Goal: Information Seeking & Learning: Learn about a topic

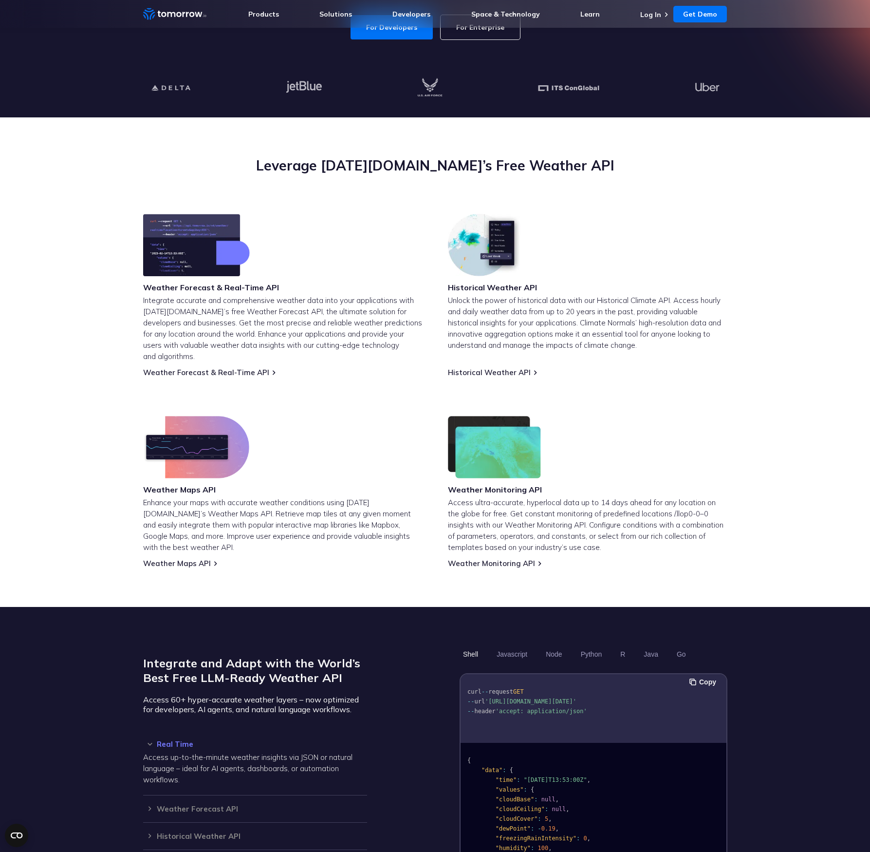
scroll to position [234, 0]
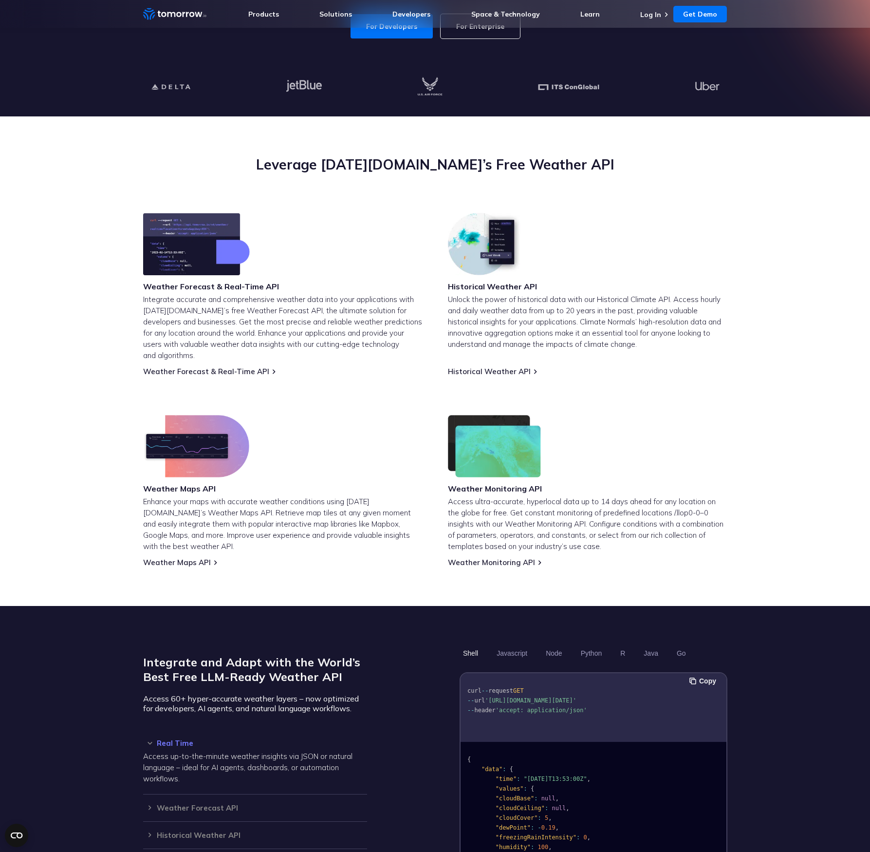
click at [340, 367] on div "Weather Forecast & Real-Time API Integrate accurate and comprehensive weather d…" at bounding box center [435, 390] width 584 height 354
click at [201, 367] on link "Weather Forecast & Real-Time API" at bounding box center [206, 371] width 126 height 9
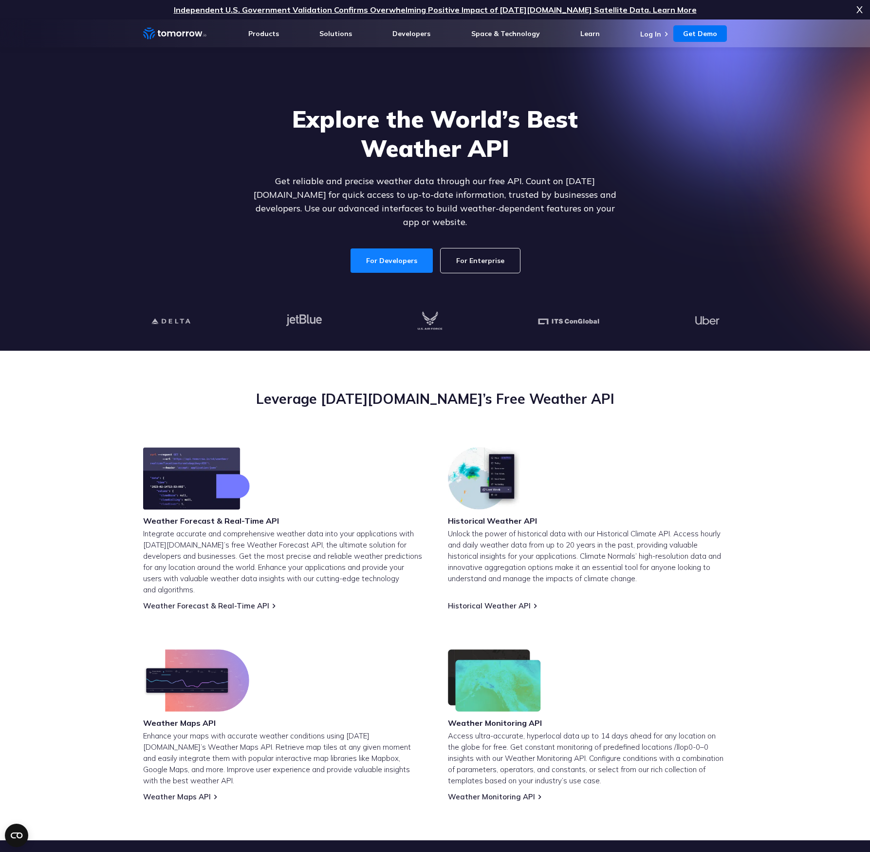
click at [398, 250] on link "For Developers" at bounding box center [392, 260] width 82 height 24
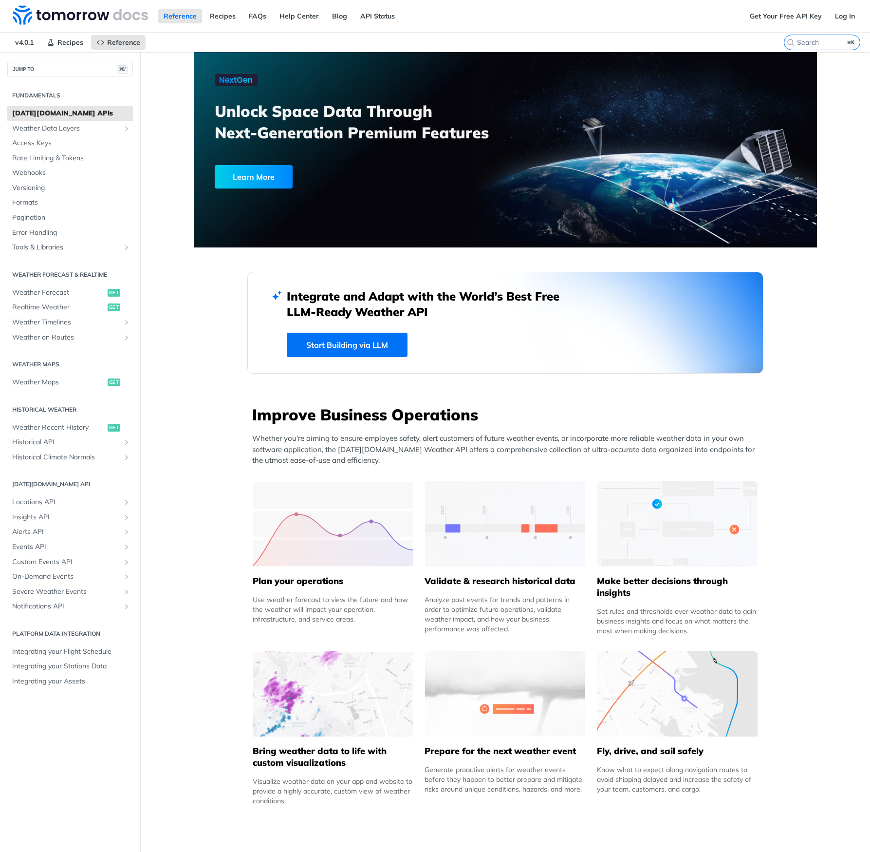
click at [251, 180] on div "Learn More" at bounding box center [254, 176] width 78 height 23
click at [56, 307] on span "Realtime Weather" at bounding box center [58, 307] width 93 height 10
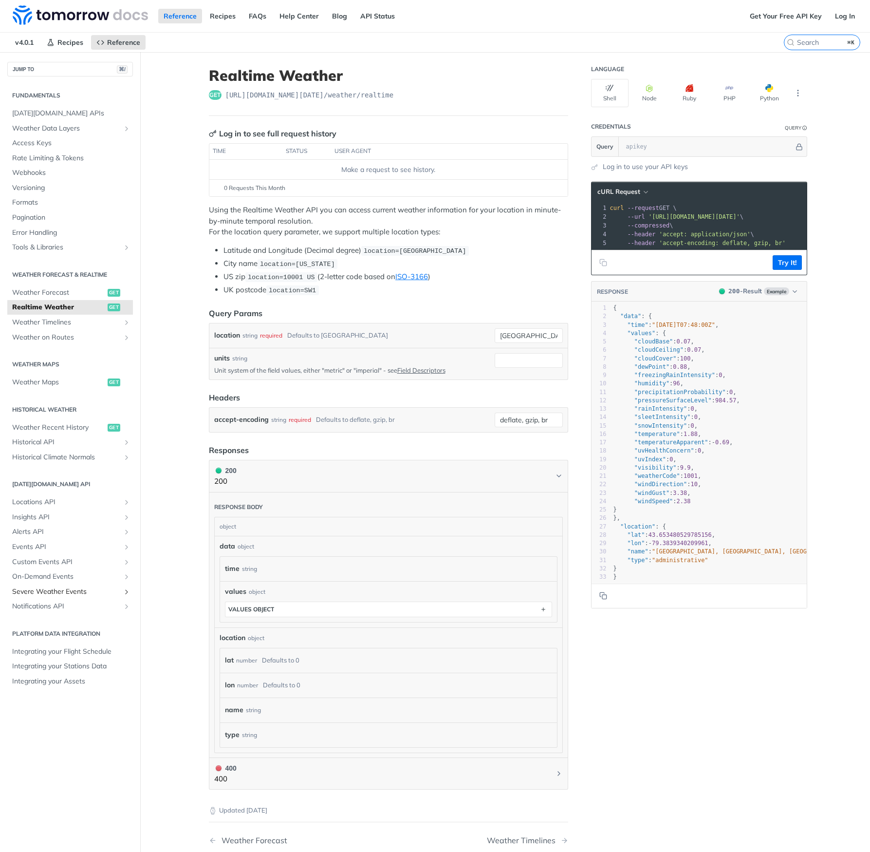
click at [53, 591] on span "Severe Weather Events" at bounding box center [66, 592] width 108 height 10
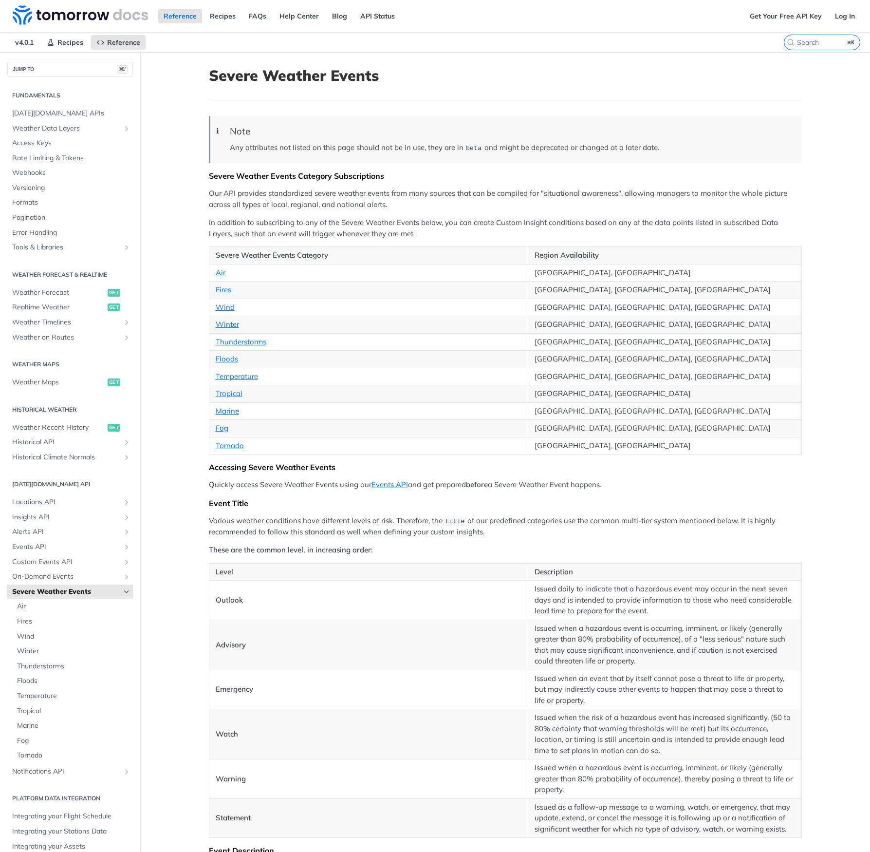
click at [294, 16] on link "Help Center" at bounding box center [299, 16] width 50 height 15
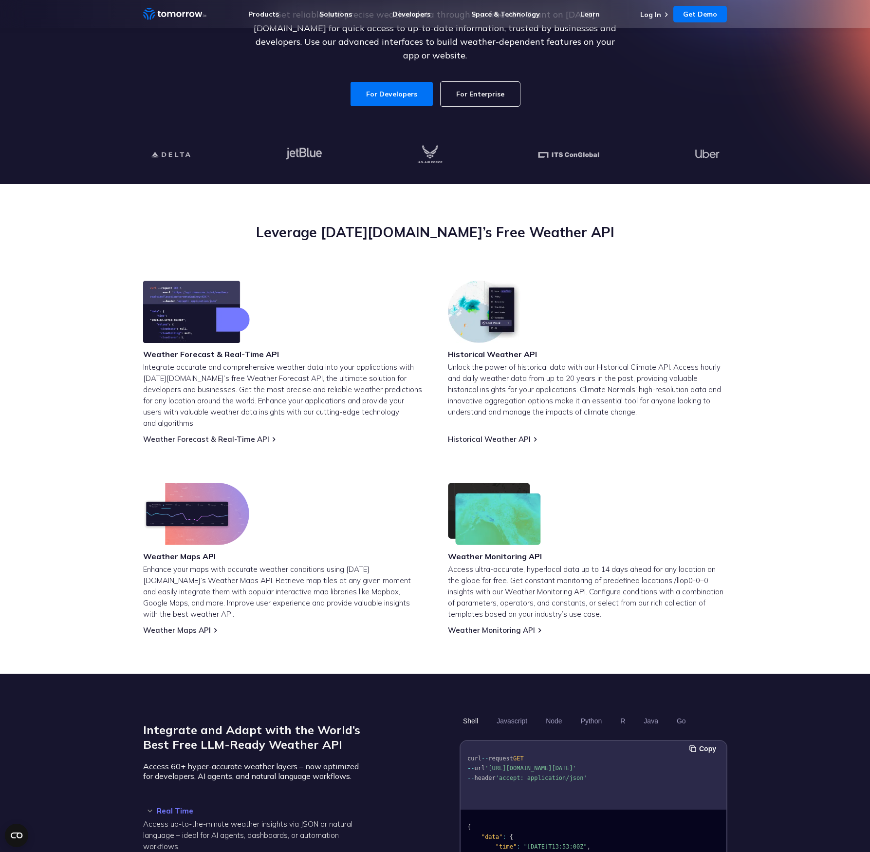
scroll to position [178, 0]
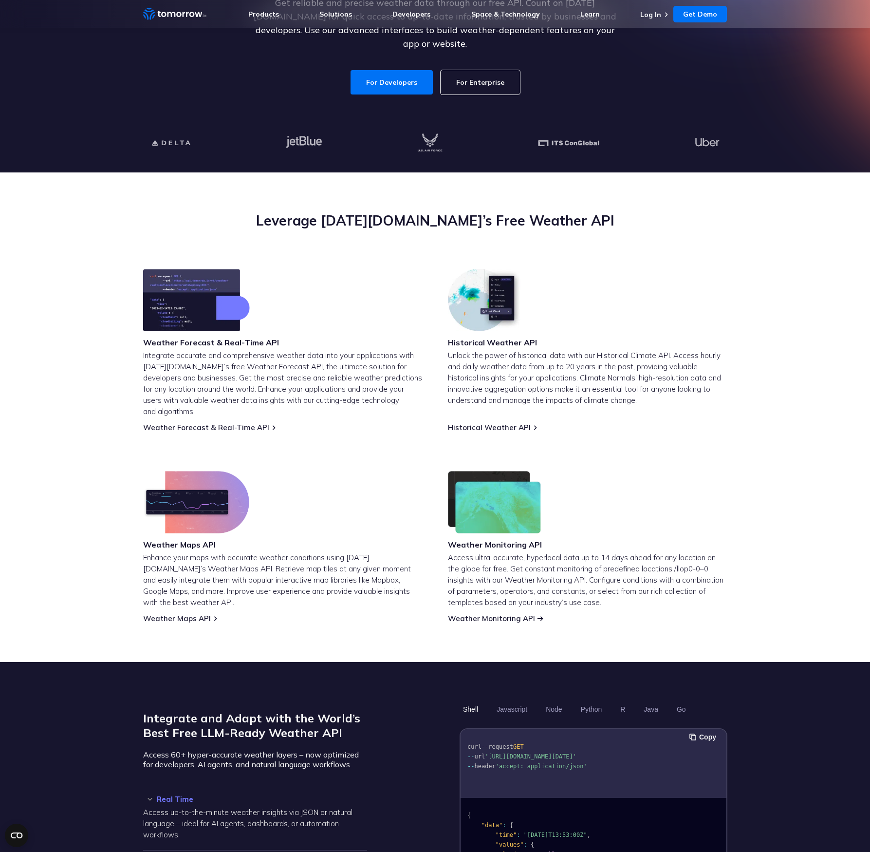
click at [475, 614] on link "Weather Monitoring API" at bounding box center [491, 618] width 87 height 9
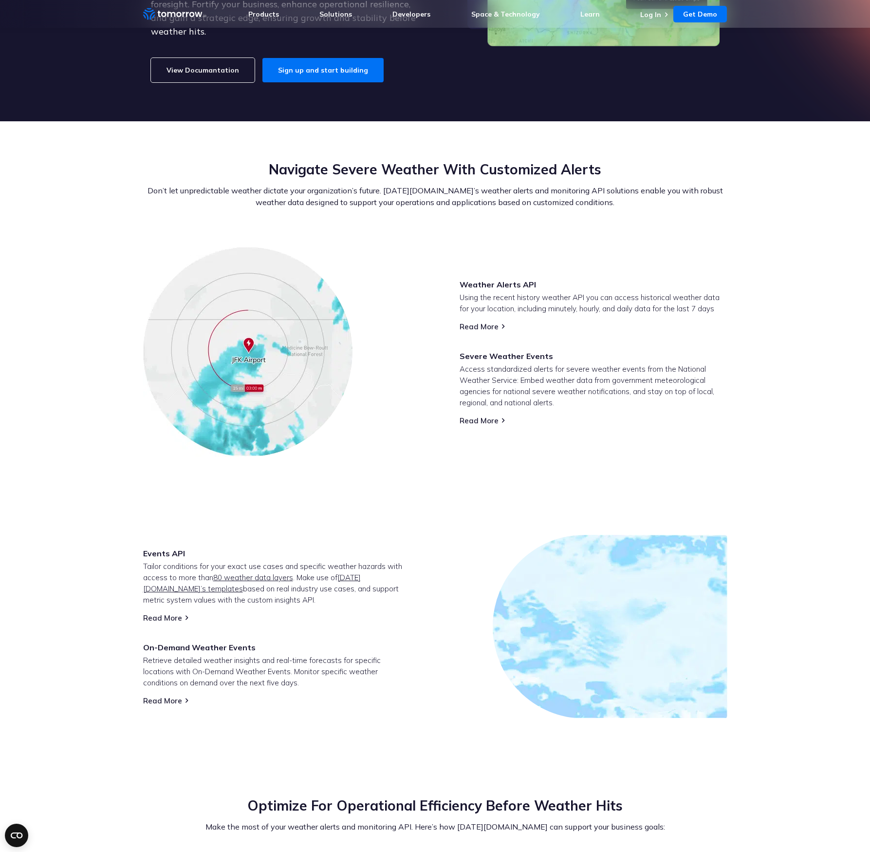
scroll to position [245, 0]
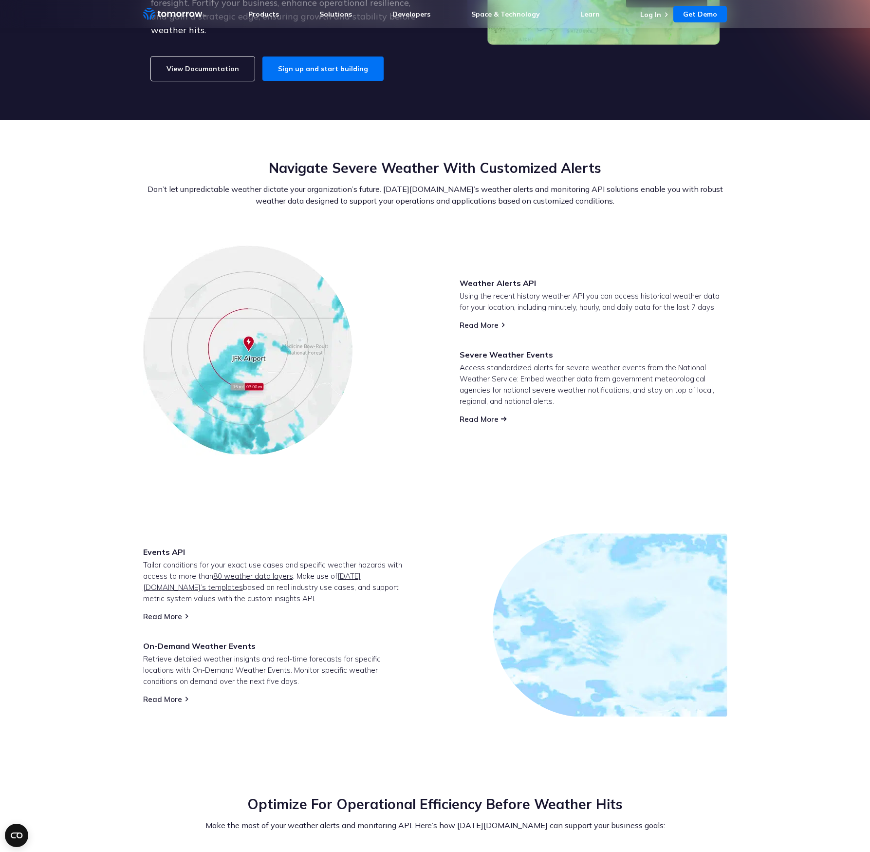
click at [473, 414] on link "Read More" at bounding box center [479, 418] width 39 height 9
click at [168, 694] on link "Read More" at bounding box center [162, 698] width 39 height 9
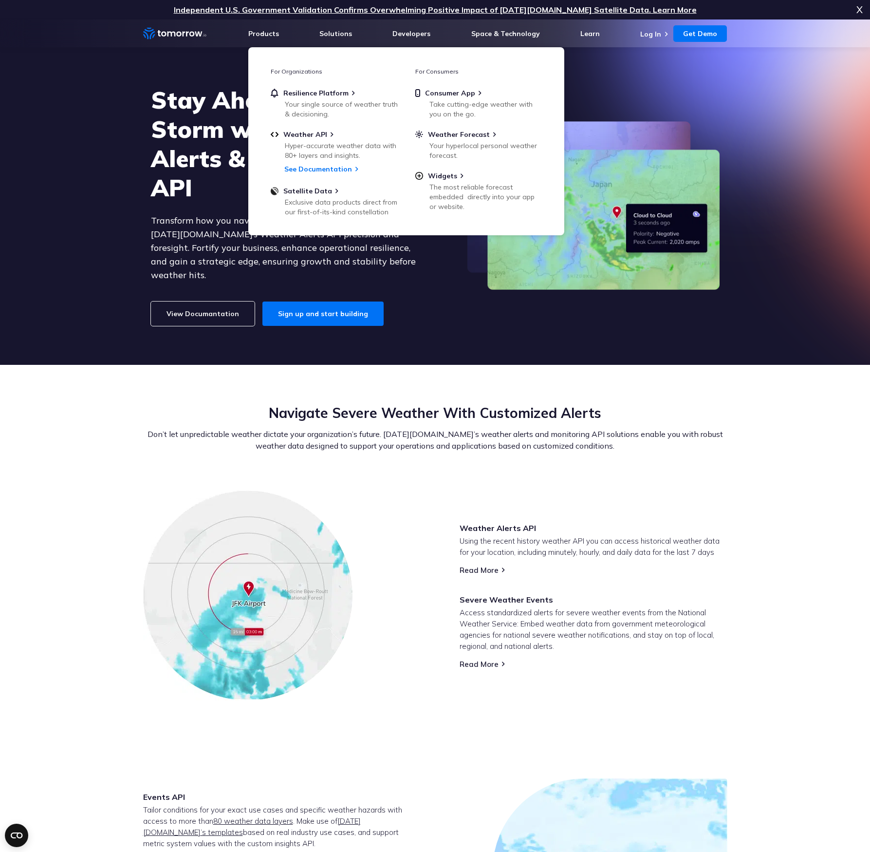
click at [364, 428] on p "Don’t let unpredictable weather dictate your organization’s future. Tomorrow.io…" at bounding box center [435, 439] width 584 height 23
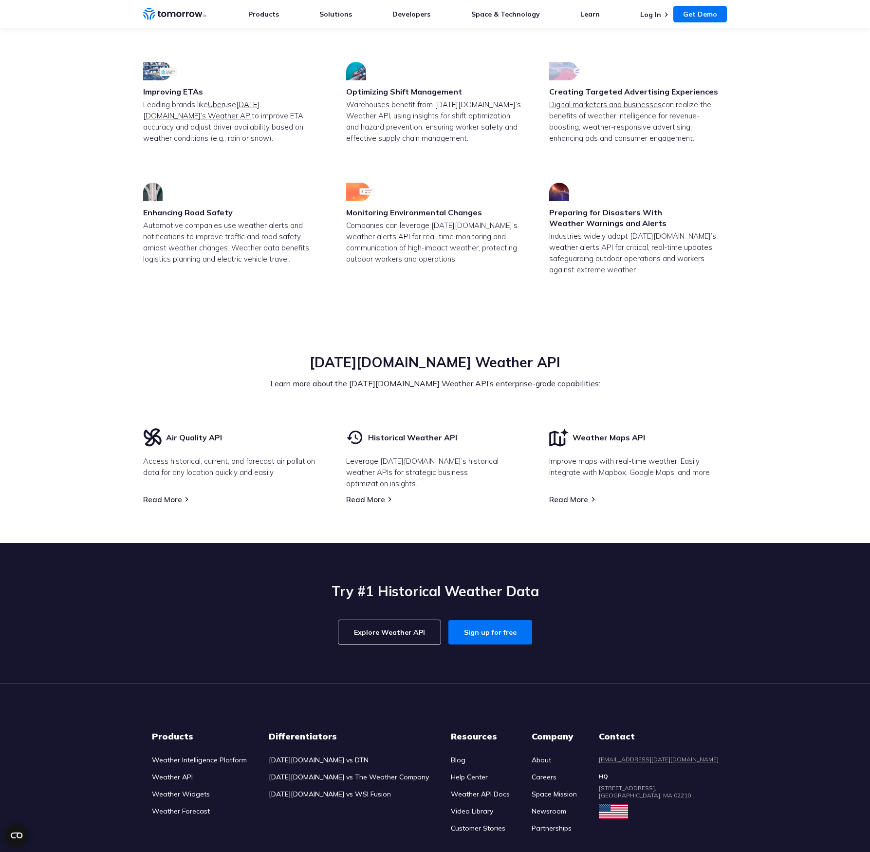
scroll to position [2206, 0]
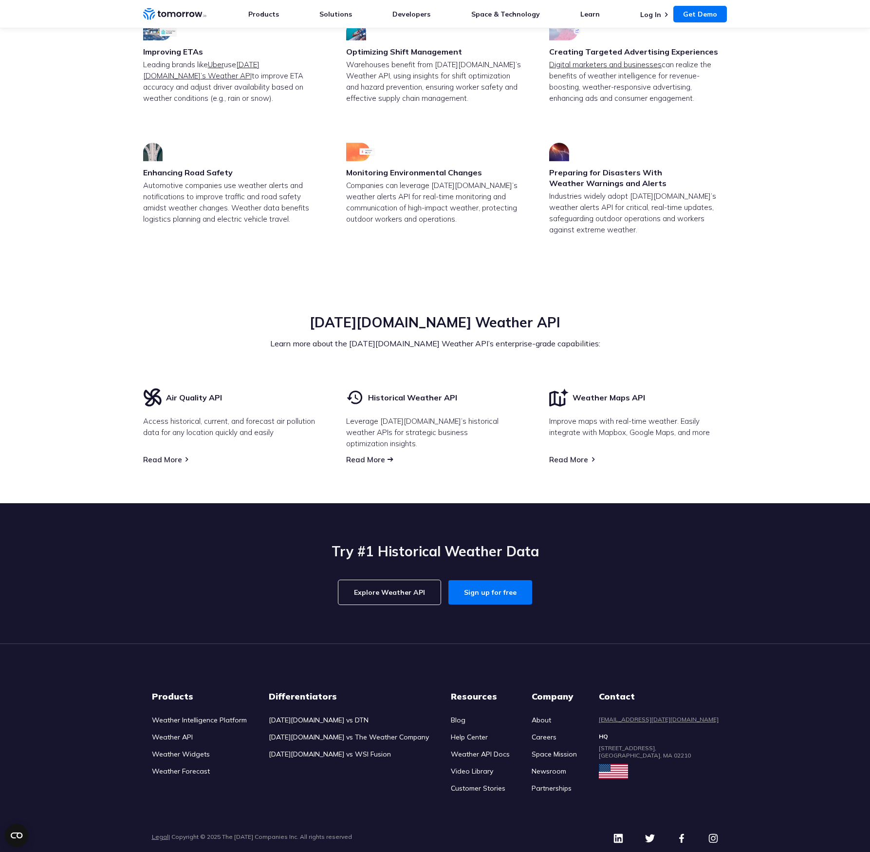
click at [359, 455] on link "Read More" at bounding box center [365, 459] width 39 height 9
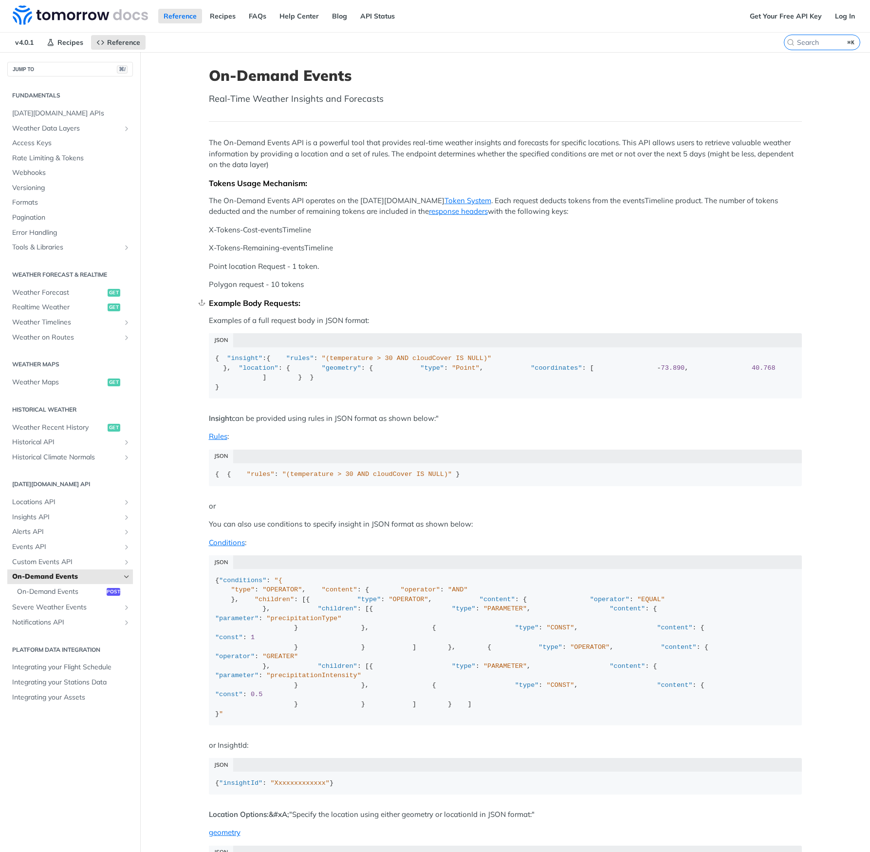
click at [351, 307] on div "Example Body Requests:" at bounding box center [505, 303] width 593 height 10
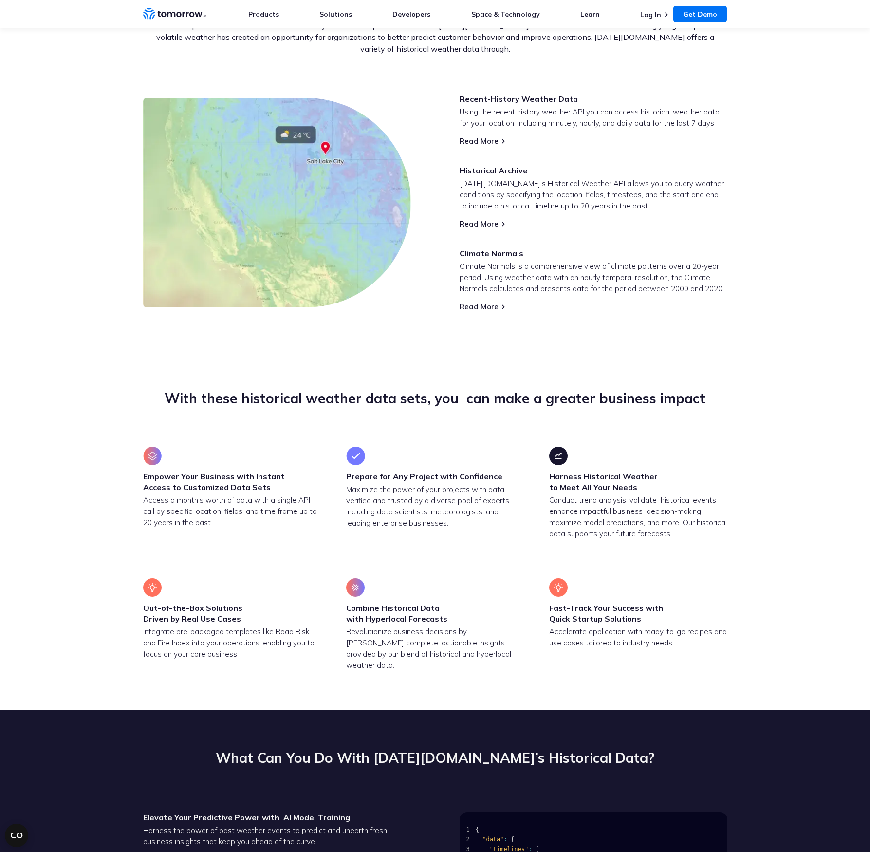
scroll to position [398, 0]
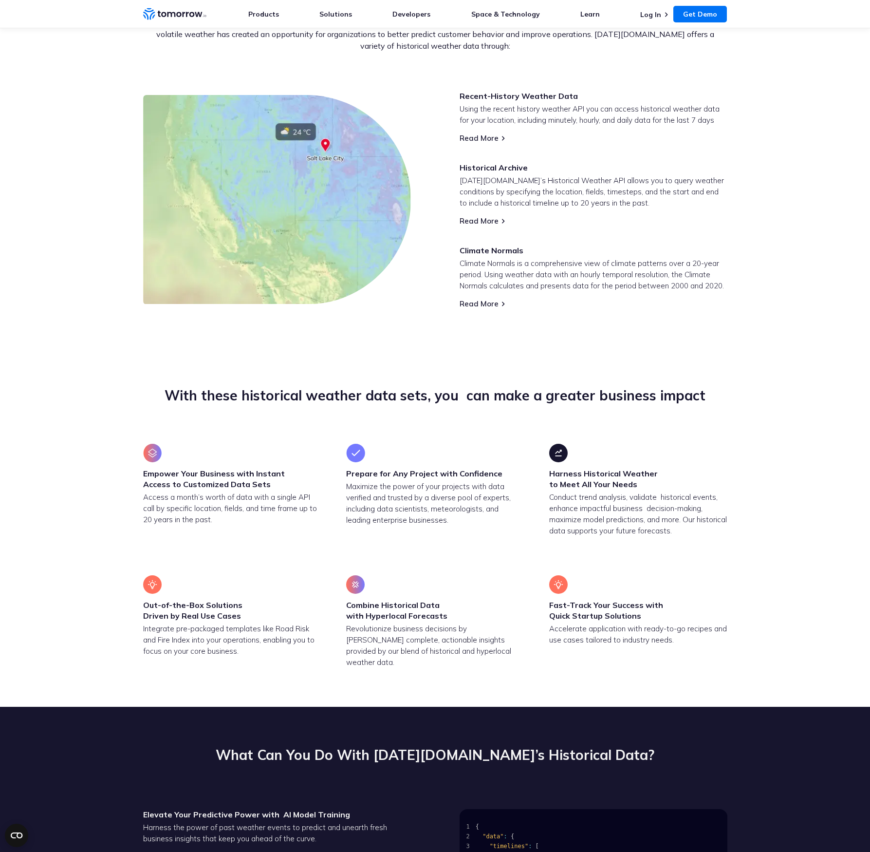
click at [456, 408] on div "With these historical weather data sets, you  can make a greater business impact" at bounding box center [435, 414] width 584 height 57
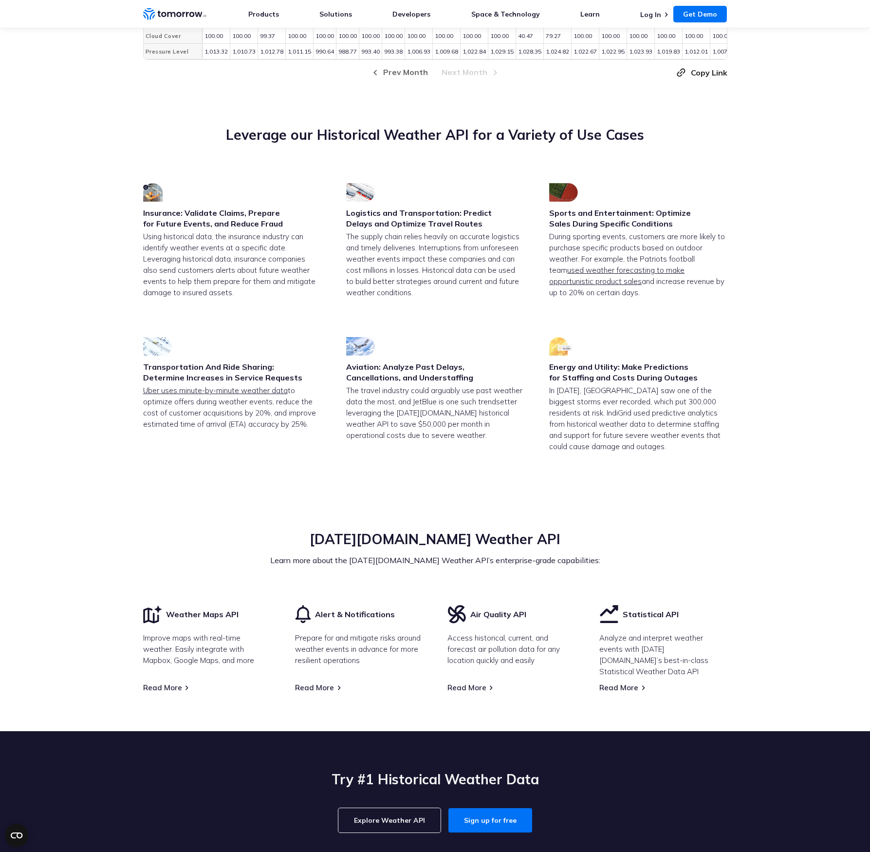
scroll to position [2470, 0]
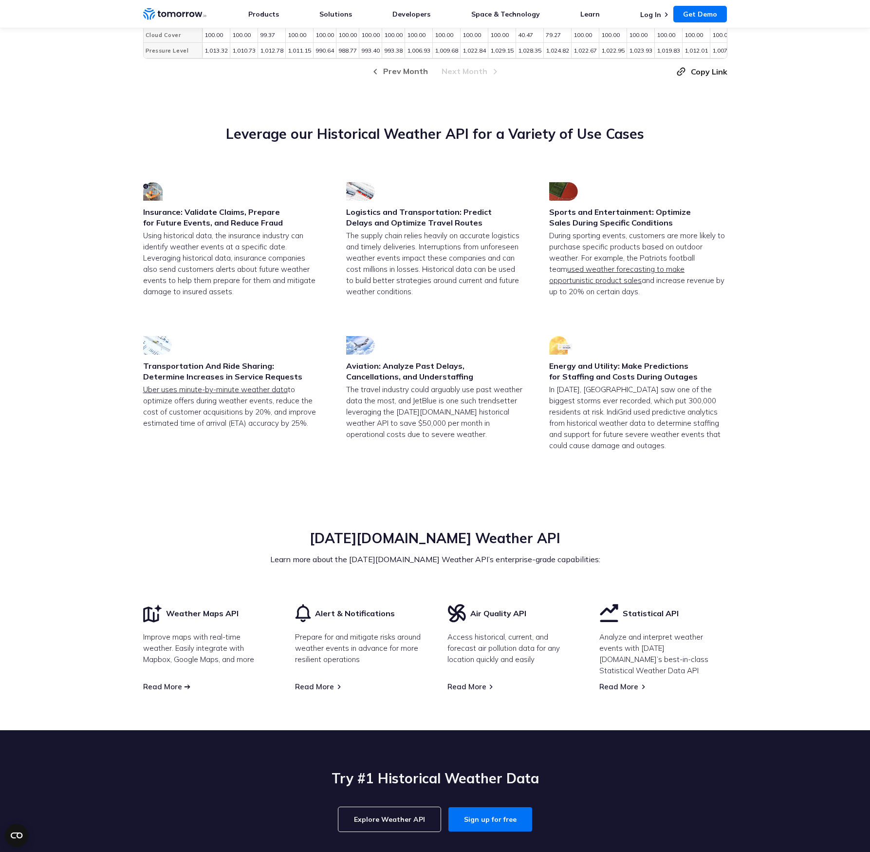
click at [159, 682] on link "Read More" at bounding box center [162, 686] width 39 height 9
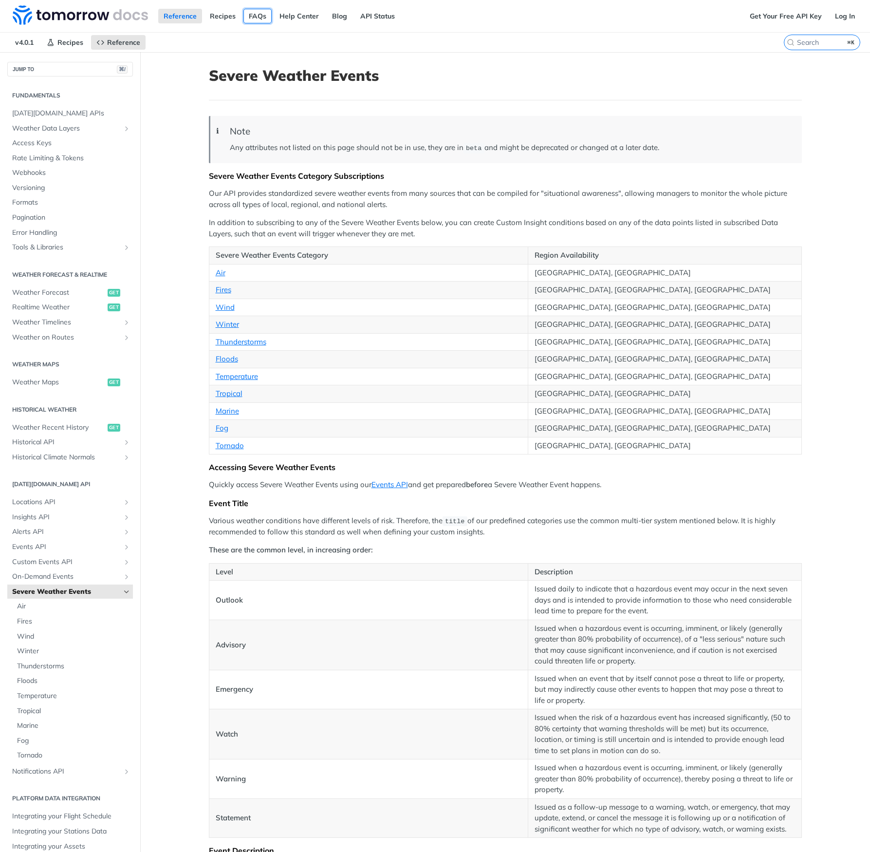
click at [259, 14] on link "FAQs" at bounding box center [257, 16] width 28 height 15
